Goal: Navigation & Orientation: Go to known website

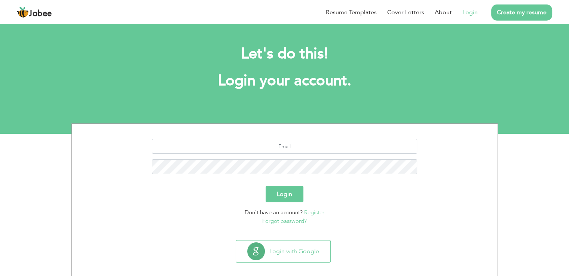
click at [469, 14] on link "Login" at bounding box center [469, 12] width 15 height 9
click at [468, 11] on link "Login" at bounding box center [469, 12] width 15 height 9
click at [473, 12] on link "Login" at bounding box center [469, 12] width 15 height 9
